Goal: Check status: Check status

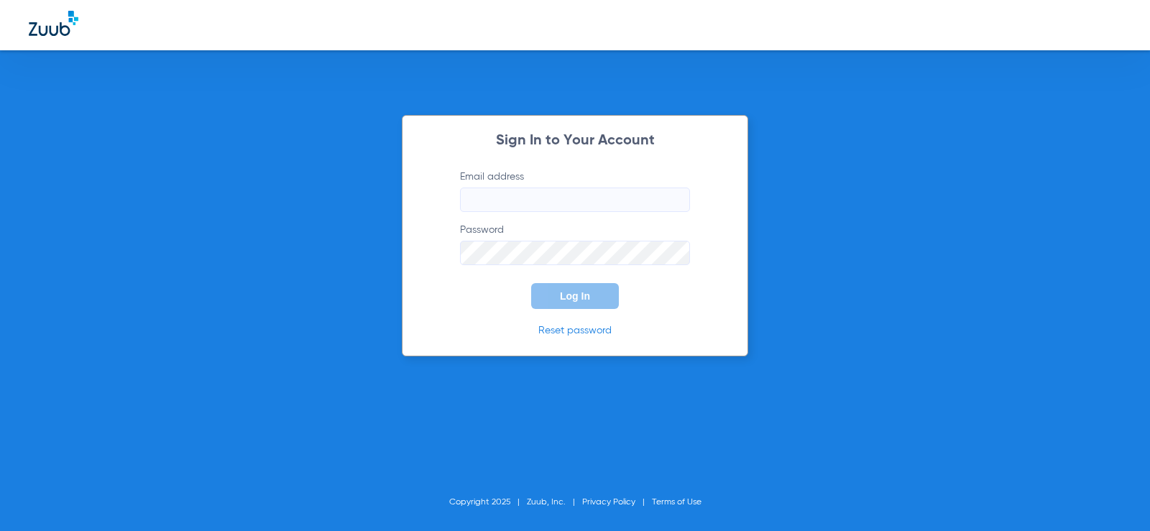
type input "[EMAIL_ADDRESS][DOMAIN_NAME]"
click at [652, 206] on input "[EMAIL_ADDRESS][DOMAIN_NAME]" at bounding box center [575, 200] width 230 height 24
click at [597, 305] on button "Log In" at bounding box center [575, 296] width 88 height 26
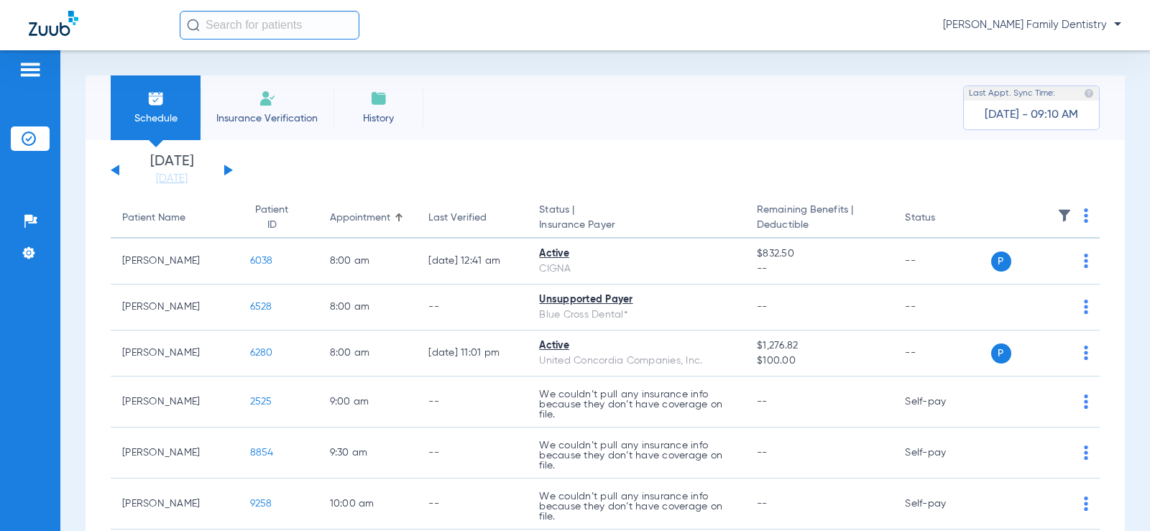
click at [221, 167] on div "[DATE] [DATE] [DATE] [DATE] [DATE] [DATE] [DATE] [DATE] [DATE] [DATE] [DATE] [D…" at bounding box center [172, 170] width 122 height 32
click at [231, 167] on div "[DATE] [DATE] [DATE] [DATE] [DATE] [DATE] [DATE] [DATE] [DATE] [DATE] [DATE] [D…" at bounding box center [172, 170] width 122 height 32
click at [228, 170] on button at bounding box center [228, 170] width 9 height 11
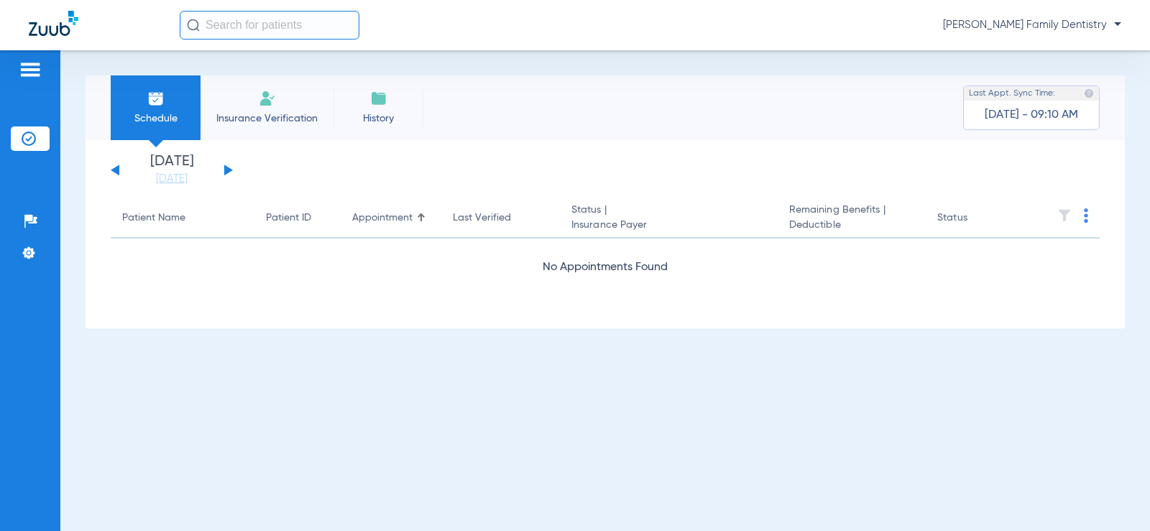
click at [228, 170] on button at bounding box center [228, 170] width 9 height 11
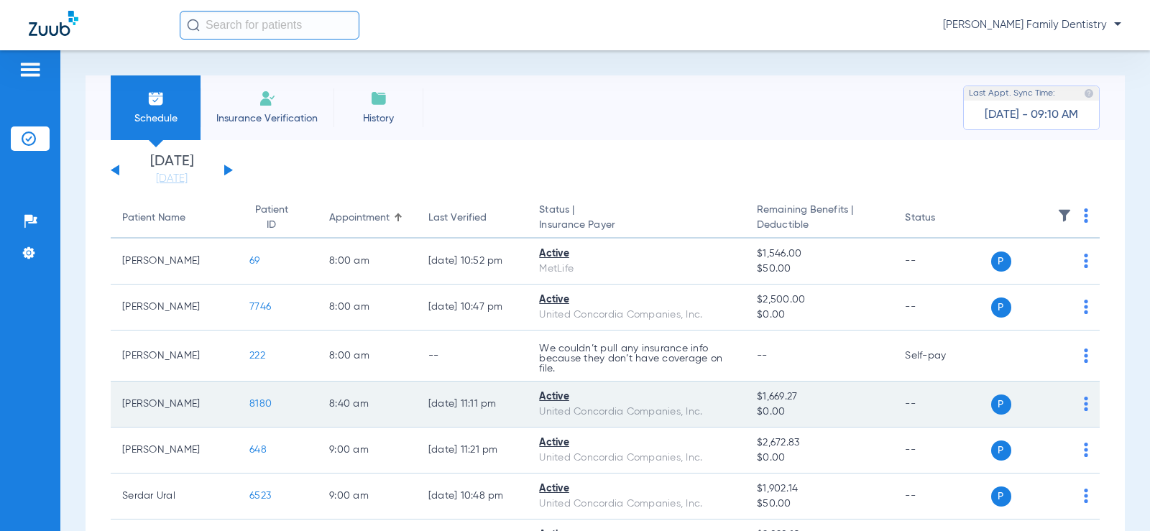
scroll to position [287, 0]
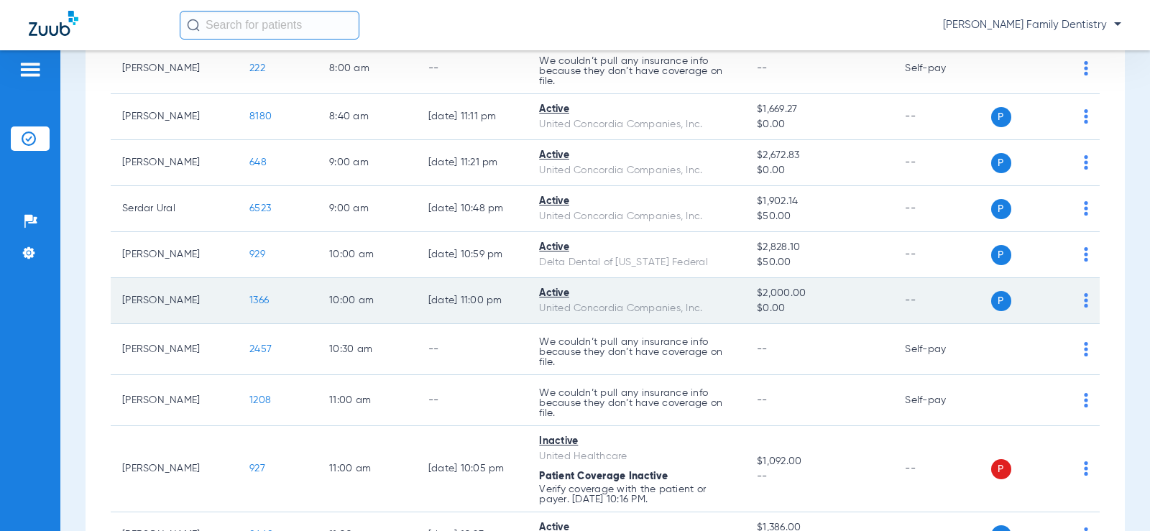
click at [251, 305] on span "1366" at bounding box center [258, 300] width 19 height 10
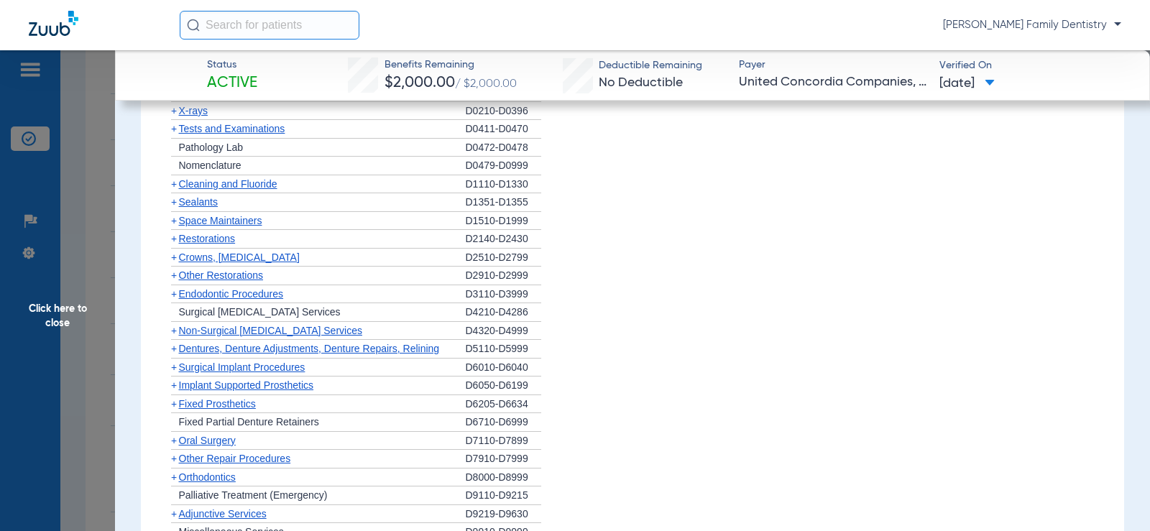
scroll to position [1078, 0]
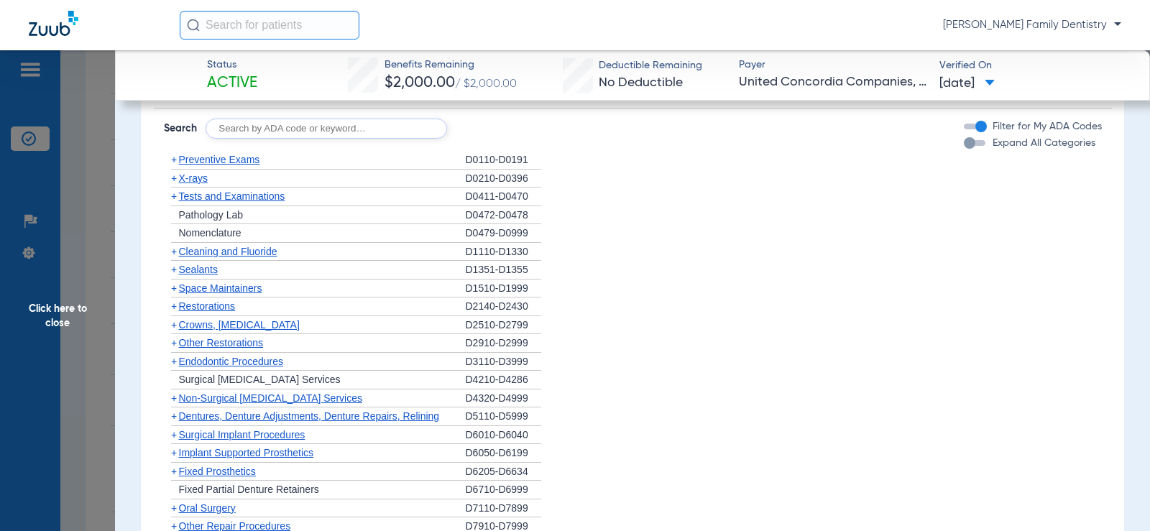
click at [195, 178] on span "X-rays" at bounding box center [193, 177] width 29 height 11
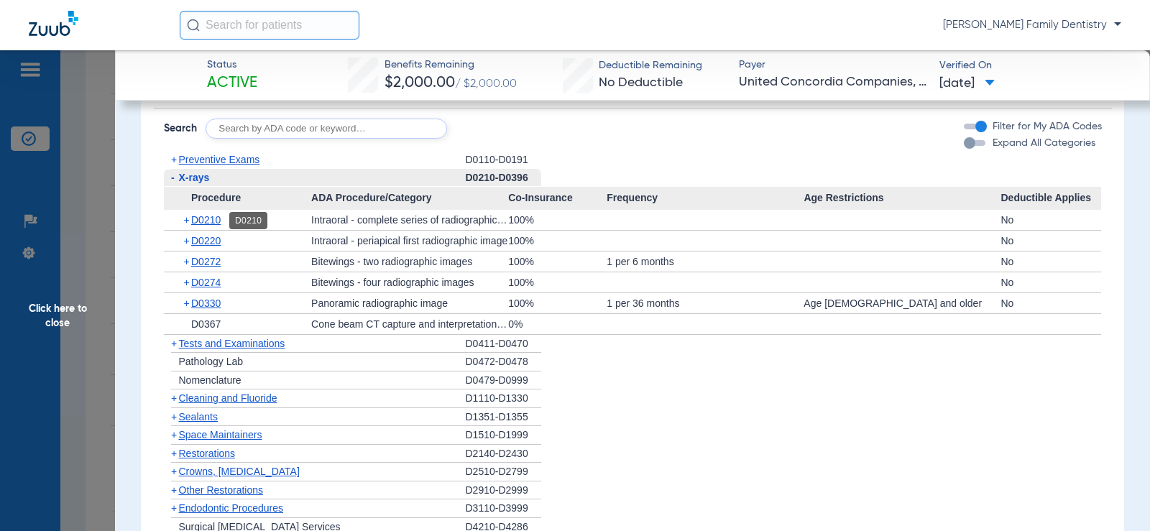
click at [208, 222] on span "D0210" at bounding box center [205, 219] width 29 height 11
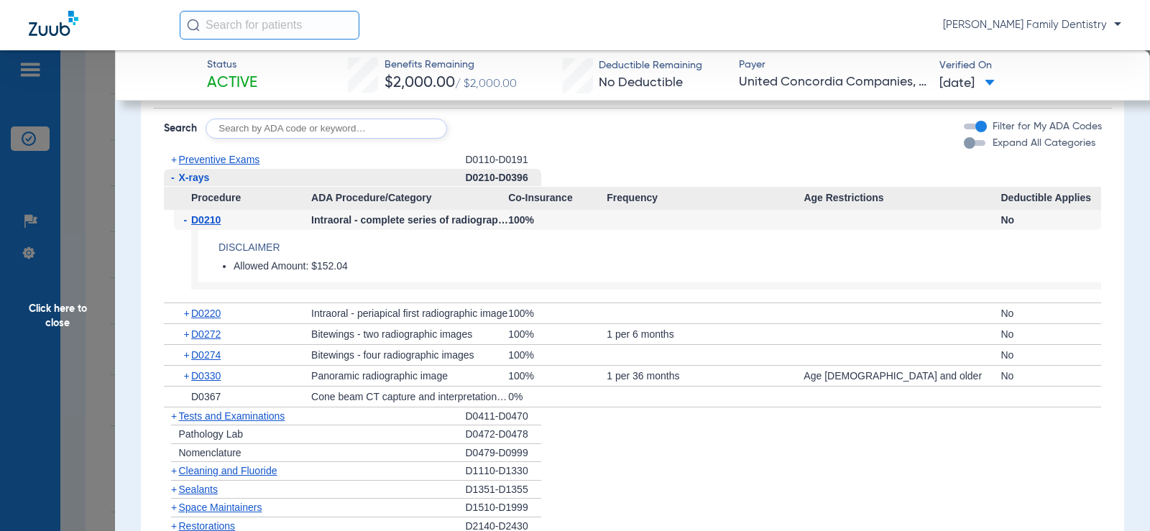
drag, startPoint x: 76, startPoint y: 315, endPoint x: 119, endPoint y: 330, distance: 45.0
click at [72, 318] on span "Click here to close" at bounding box center [57, 315] width 115 height 531
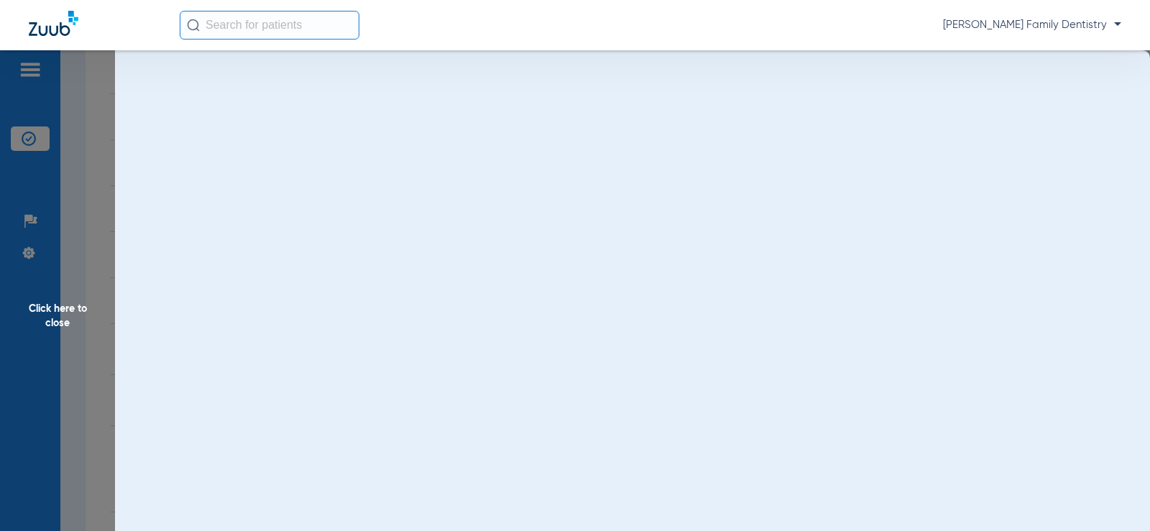
scroll to position [0, 0]
